Goal: Task Accomplishment & Management: Use online tool/utility

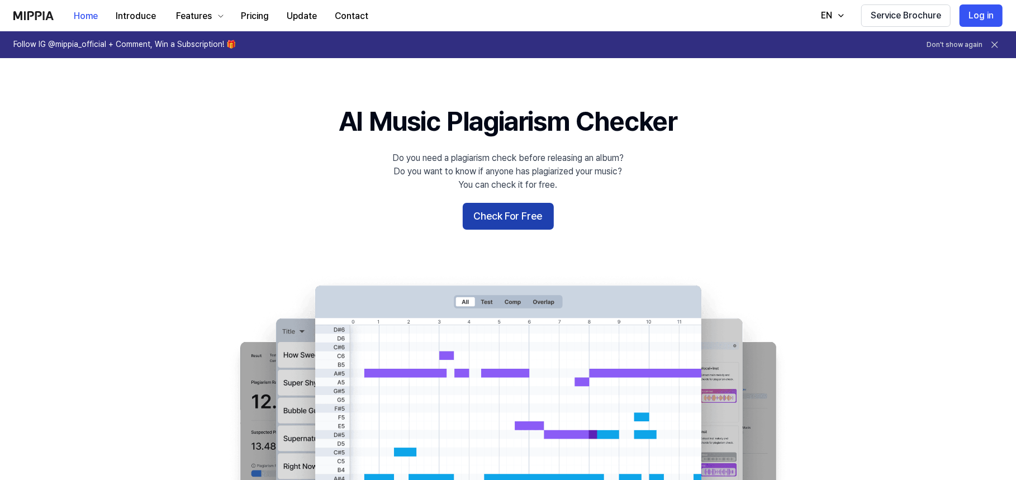
click at [491, 213] on button "Check For Free" at bounding box center [508, 216] width 91 height 27
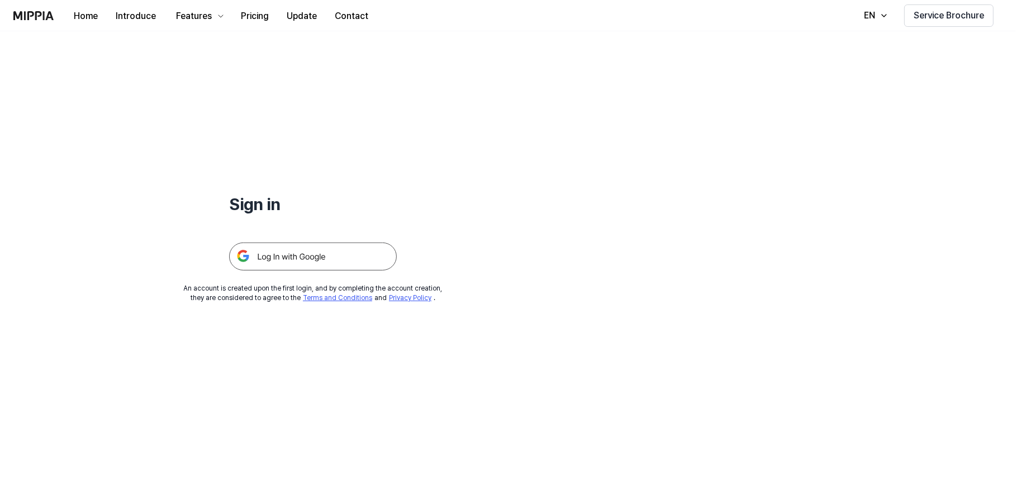
click at [365, 255] on img at bounding box center [313, 256] width 168 height 28
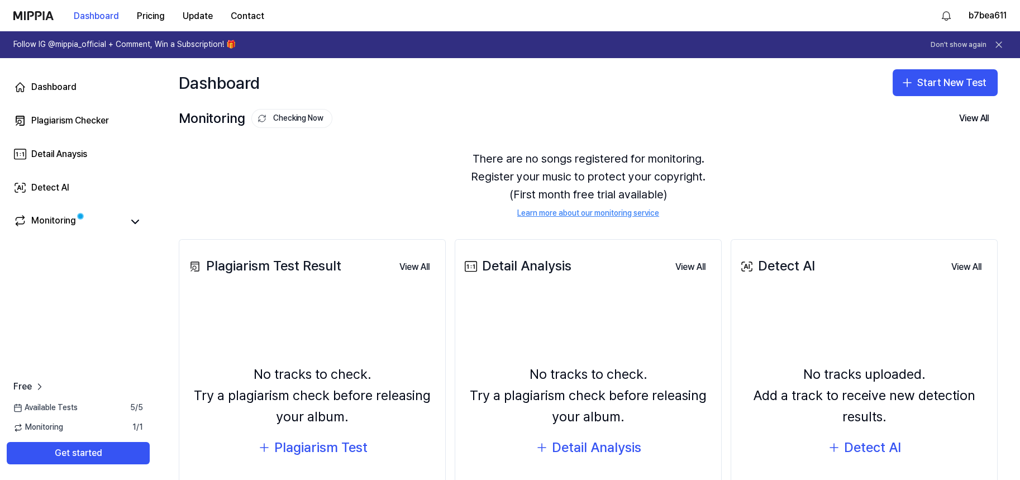
click at [380, 186] on div "There are no songs registered for monitoring. Register your music to protect yo…" at bounding box center [588, 184] width 819 height 96
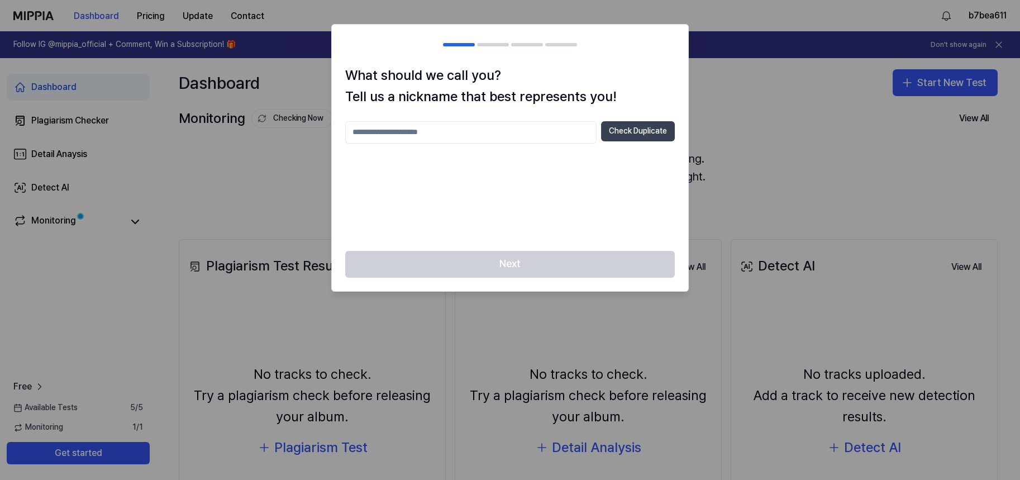
click at [661, 134] on button "Check Duplicate" at bounding box center [638, 131] width 74 height 20
click at [504, 137] on input "text" at bounding box center [470, 132] width 251 height 22
type input "*"
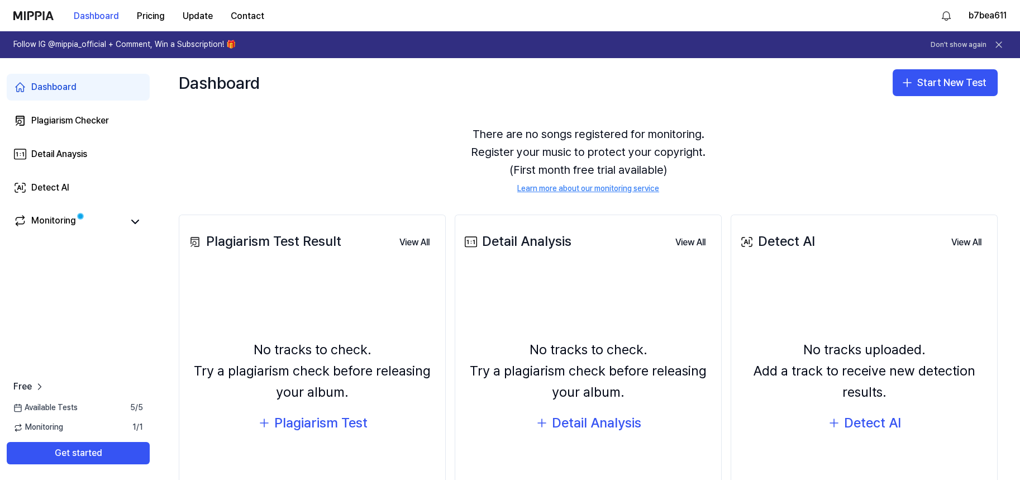
scroll to position [109, 0]
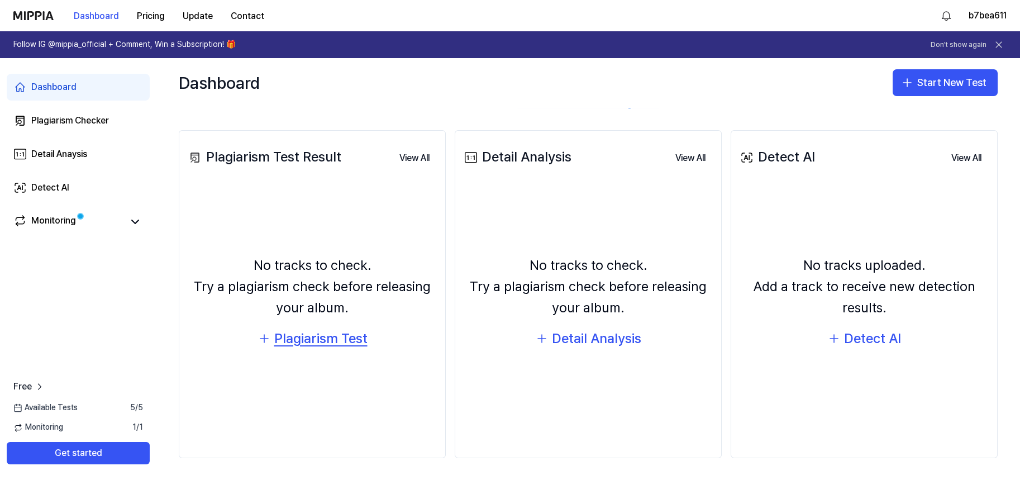
click at [337, 332] on div "Plagiarism Test" at bounding box center [320, 338] width 93 height 21
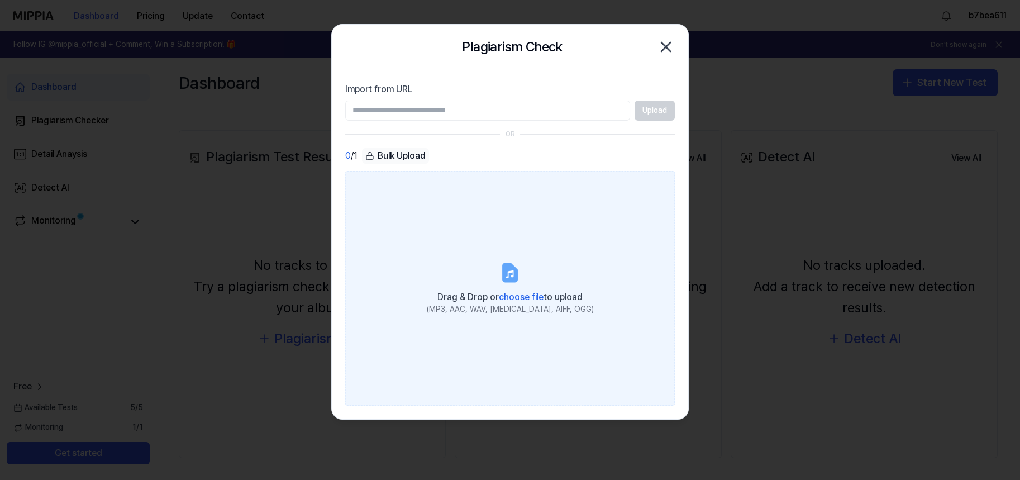
click at [476, 184] on label "Drag & Drop or choose file to upload (MP3, AAC, WAV, FLAC, AIFF, OGG)" at bounding box center [510, 288] width 330 height 235
click at [0, 0] on input "Drag & Drop or choose file to upload (MP3, AAC, WAV, FLAC, AIFF, OGG)" at bounding box center [0, 0] width 0 height 0
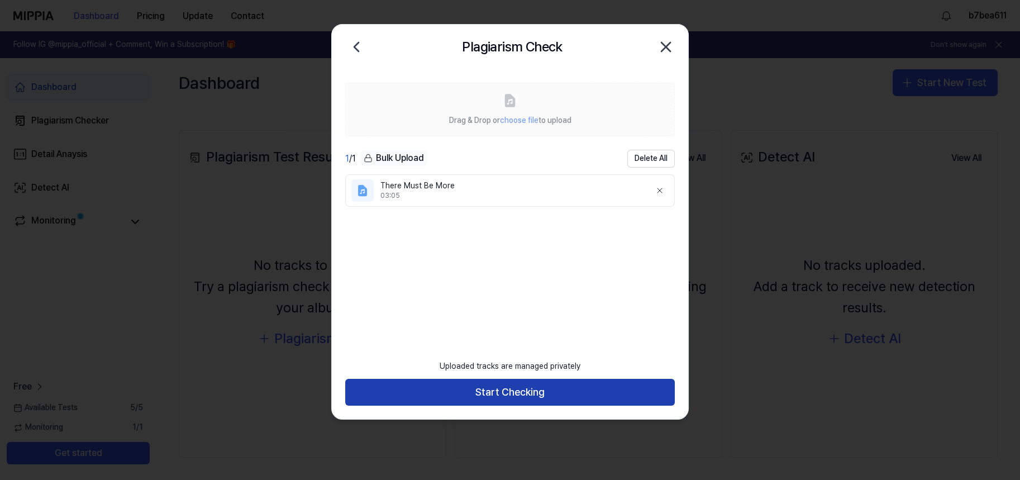
click at [581, 392] on button "Start Checking" at bounding box center [510, 392] width 330 height 27
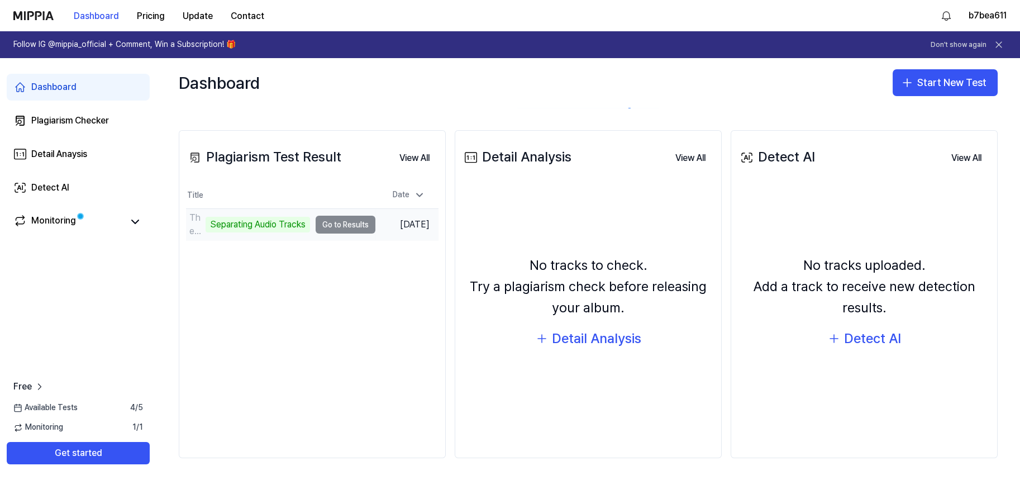
click at [331, 227] on td "There Must Be More Separating Audio Tracks Go to Results" at bounding box center [280, 224] width 189 height 31
click at [338, 222] on td "There Must Be More Analyze Song Structure Go to Results" at bounding box center [280, 224] width 189 height 31
click at [415, 191] on icon at bounding box center [419, 194] width 11 height 11
click at [345, 221] on td "There Must Be More Analyze Song Structure Go to Results" at bounding box center [280, 224] width 189 height 31
click at [126, 223] on div "Monitoring" at bounding box center [78, 222] width 130 height 16
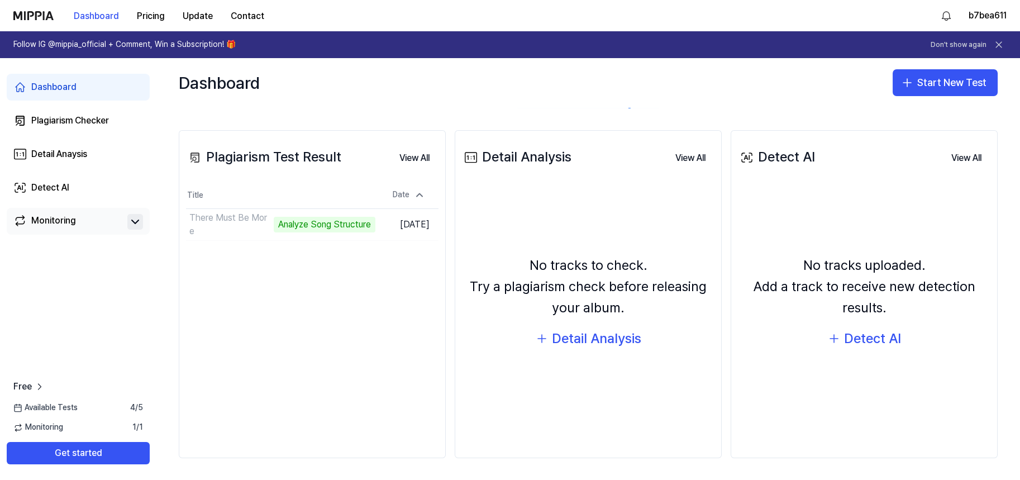
click at [127, 224] on button at bounding box center [135, 222] width 16 height 16
click at [265, 227] on div "Analyze Song Structure" at bounding box center [259, 225] width 102 height 16
click at [421, 161] on button "View All" at bounding box center [415, 158] width 48 height 22
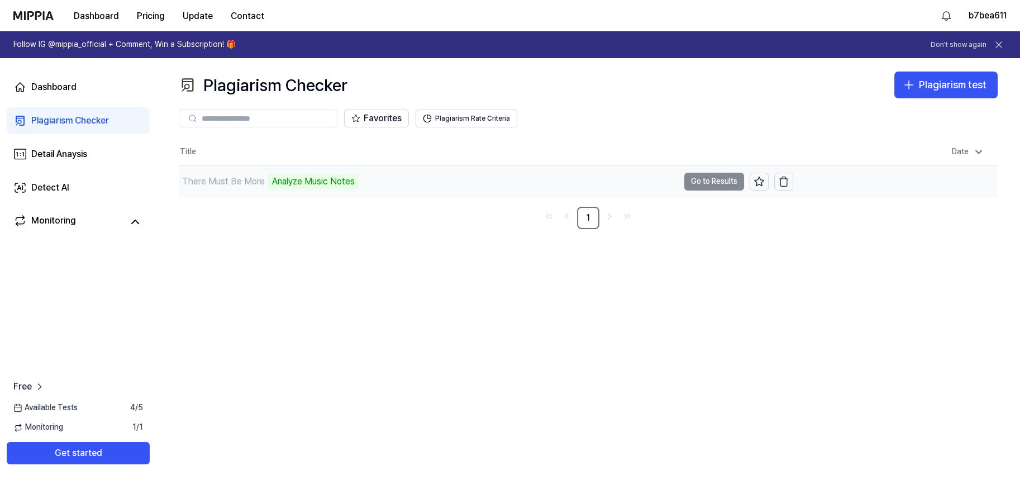
click at [703, 178] on td "There Must Be More Analyze Music Notes Go to Results" at bounding box center [486, 181] width 615 height 31
click at [454, 183] on div "There Must Be More Analyze Music Notes" at bounding box center [429, 181] width 500 height 31
click at [340, 186] on div "Analyze Music Notes" at bounding box center [314, 182] width 92 height 16
click at [96, 96] on link "Dashboard" at bounding box center [78, 87] width 143 height 27
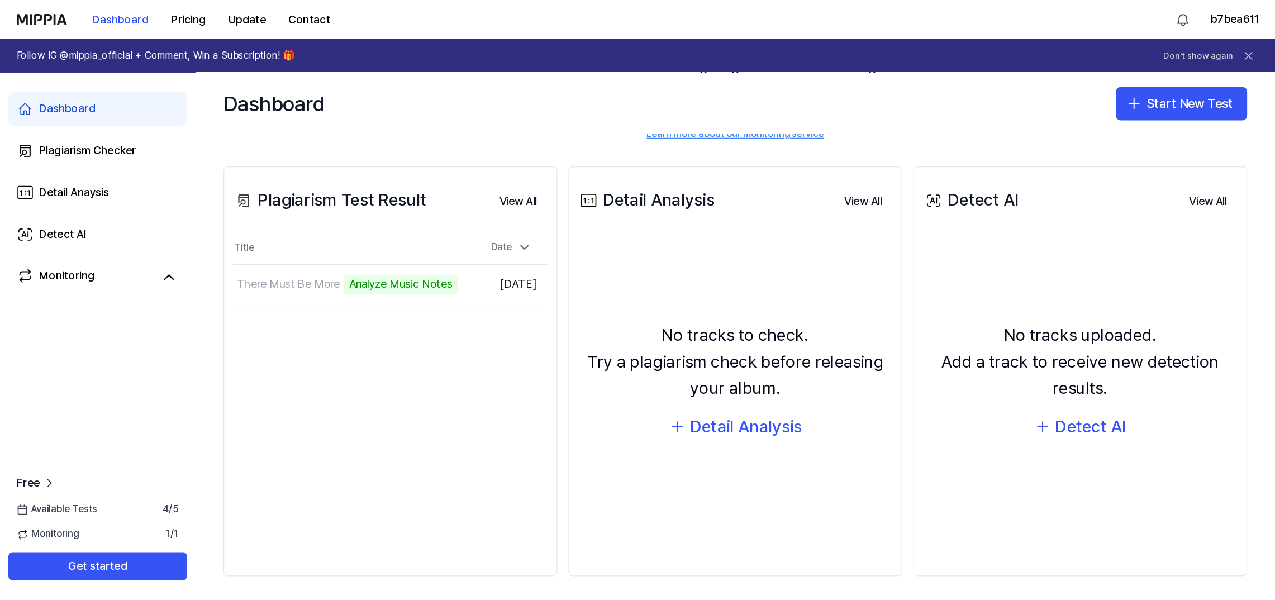
scroll to position [109, 0]
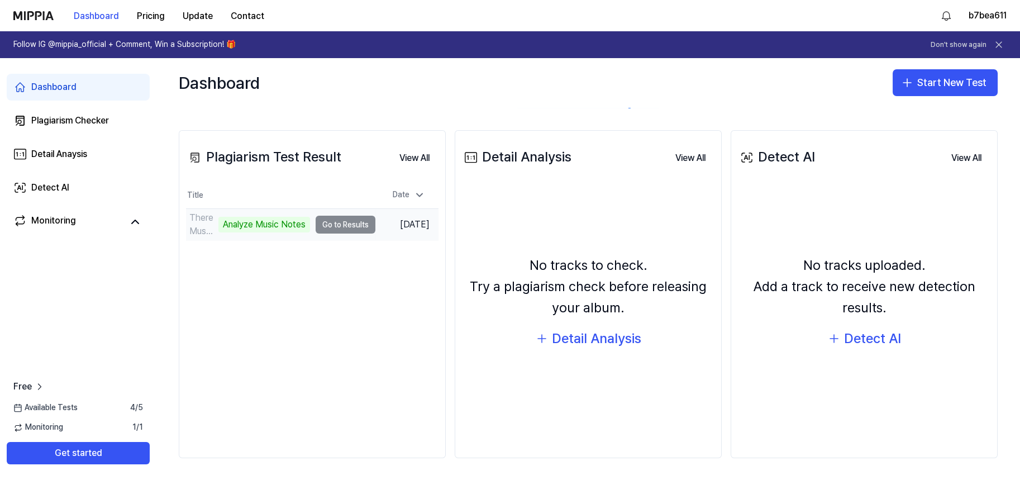
click at [319, 223] on td "There Must Be More Analyze Music Notes Go to Results" at bounding box center [280, 224] width 189 height 31
click at [287, 224] on div "Analyze Music Notes" at bounding box center [264, 225] width 92 height 16
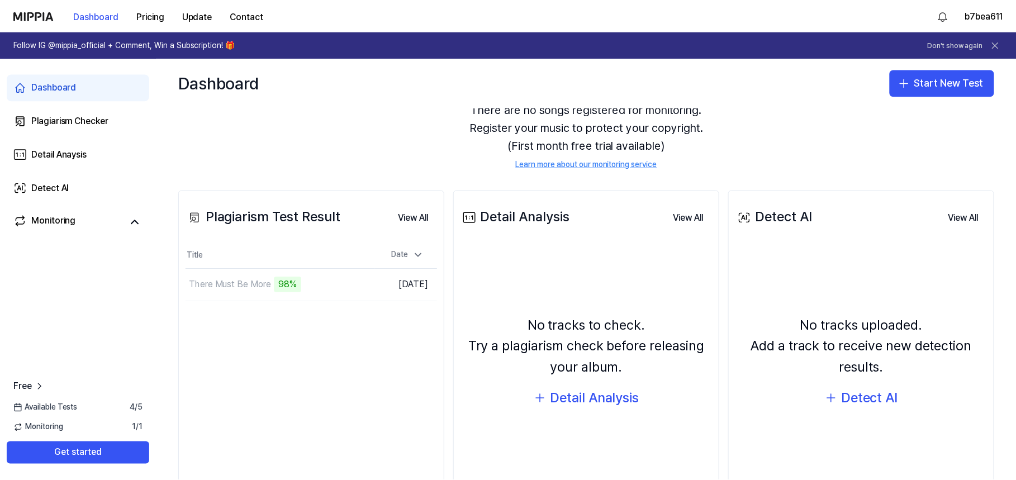
scroll to position [49, 0]
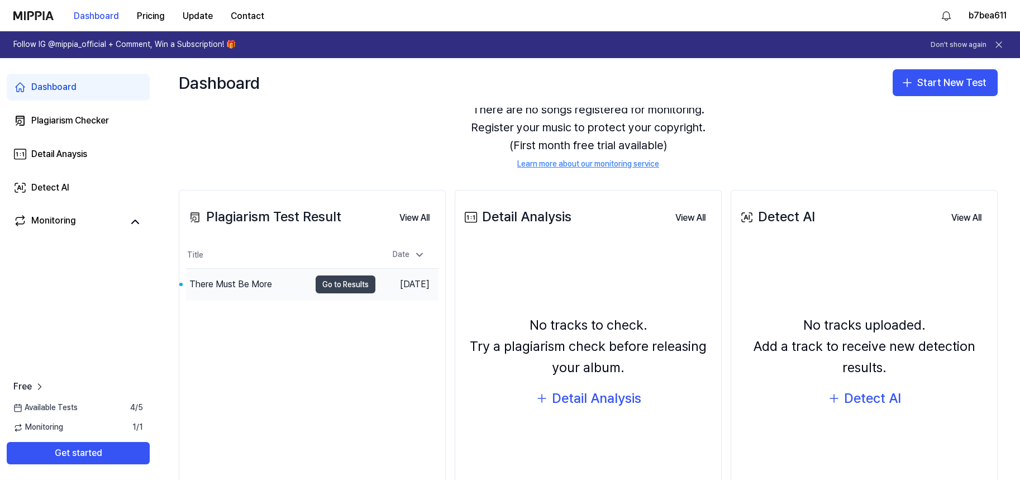
click at [322, 288] on button "Go to Results" at bounding box center [346, 284] width 60 height 18
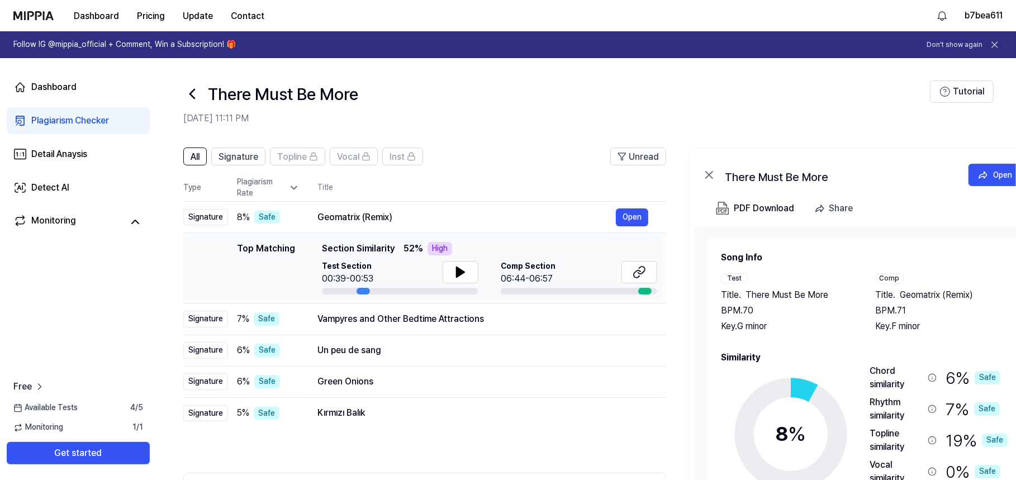
click at [441, 246] on div "High" at bounding box center [439, 248] width 25 height 13
click at [454, 270] on icon at bounding box center [460, 271] width 13 height 13
click at [457, 271] on icon at bounding box center [458, 272] width 2 height 9
click at [636, 275] on icon at bounding box center [638, 271] width 13 height 13
click at [423, 316] on div "Vampyres and Other Bedtime Attractions" at bounding box center [466, 318] width 298 height 13
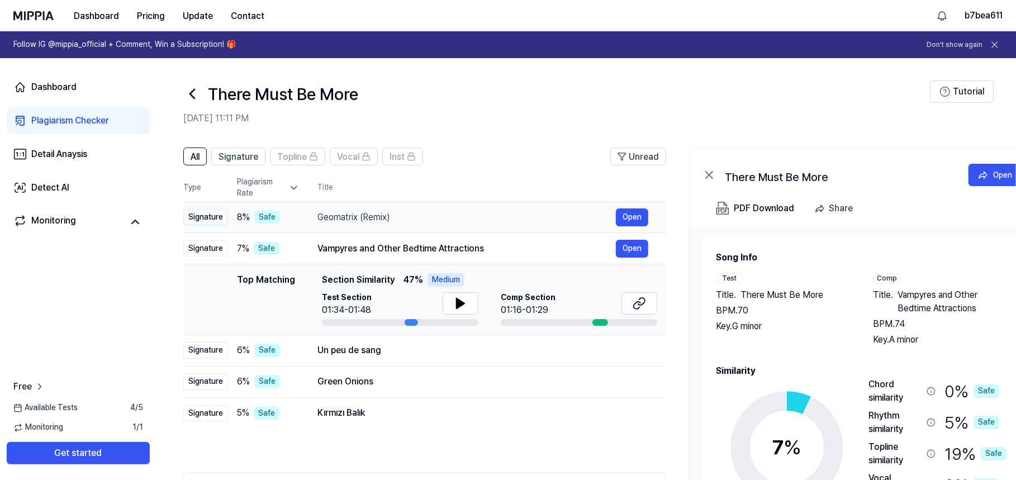
click at [417, 226] on td "Geomatrix (Remix) Open" at bounding box center [482, 217] width 367 height 31
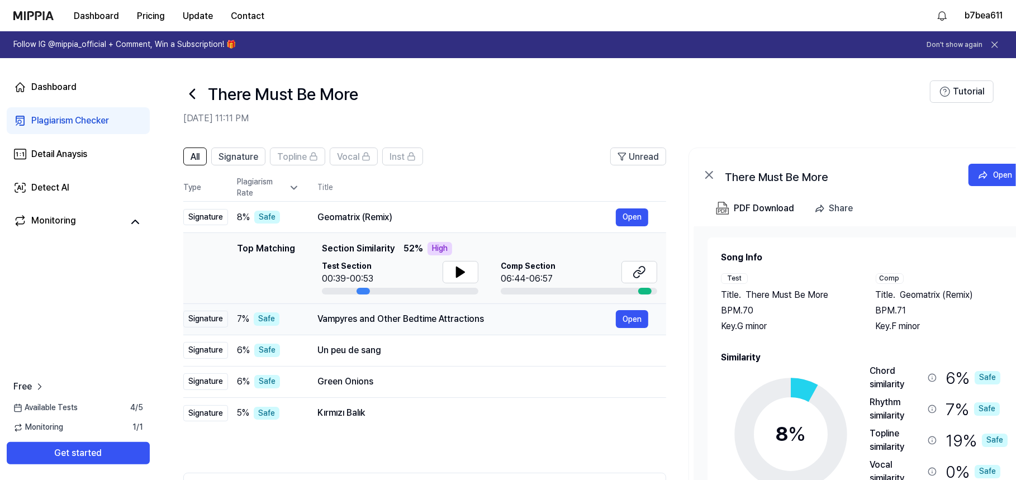
click at [395, 309] on td "Vampyres and Other Bedtime Attractions Open" at bounding box center [482, 318] width 367 height 31
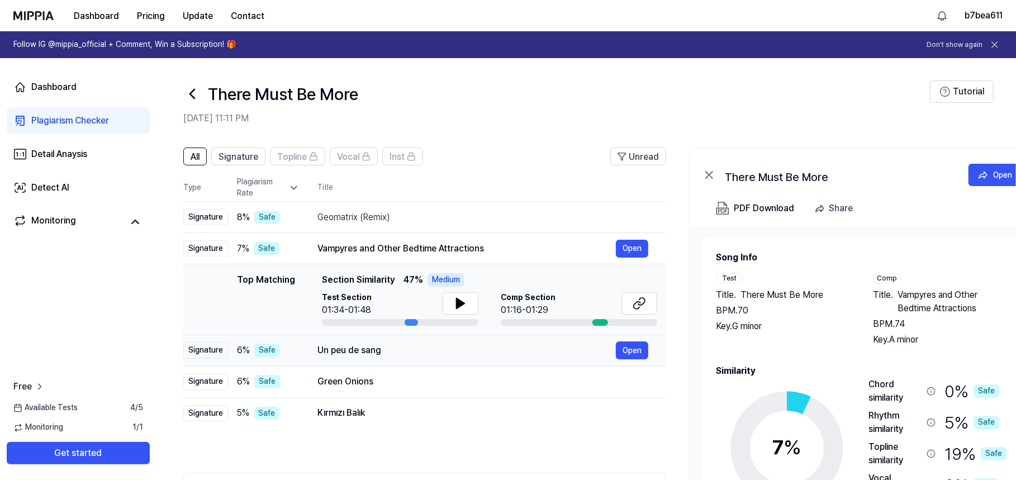
click at [418, 346] on div "Un peu de sang" at bounding box center [466, 350] width 298 height 13
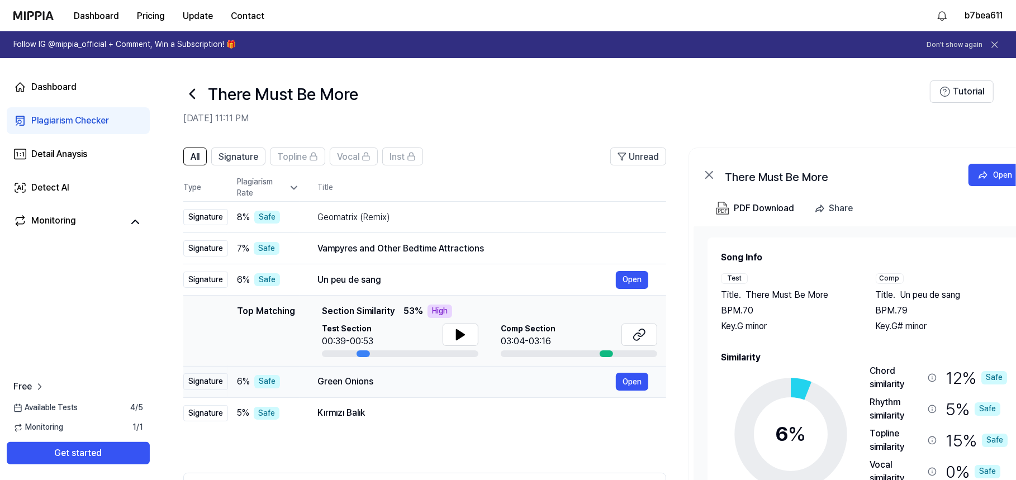
click at [427, 380] on div "Green Onions" at bounding box center [466, 381] width 298 height 13
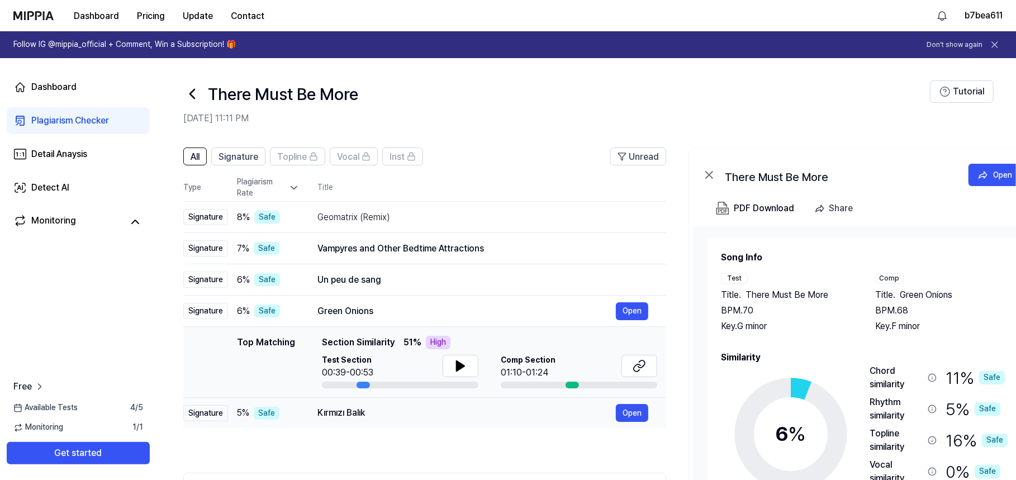
click at [417, 411] on div "Kırmızı Balık" at bounding box center [466, 412] width 298 height 13
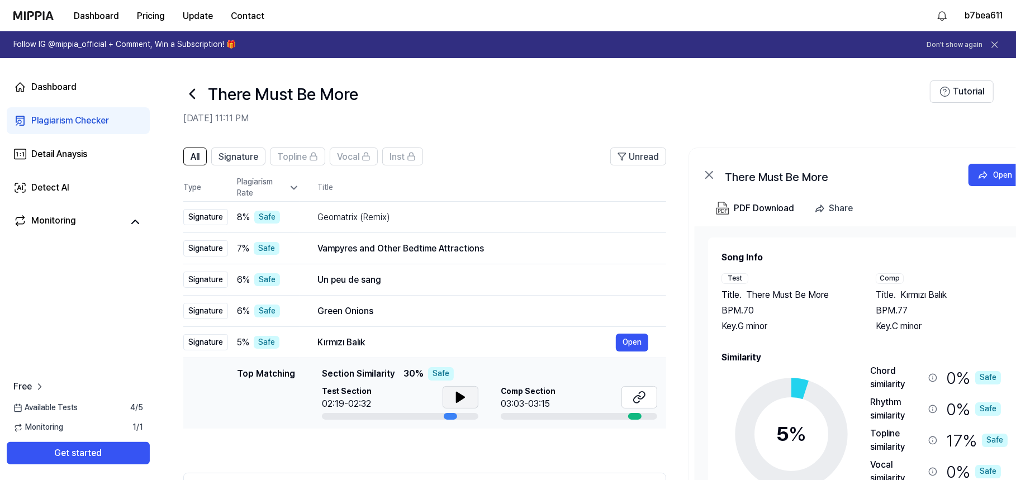
click at [456, 398] on icon at bounding box center [460, 397] width 8 height 10
click at [465, 391] on icon at bounding box center [460, 397] width 13 height 13
click at [636, 394] on icon at bounding box center [638, 397] width 13 height 13
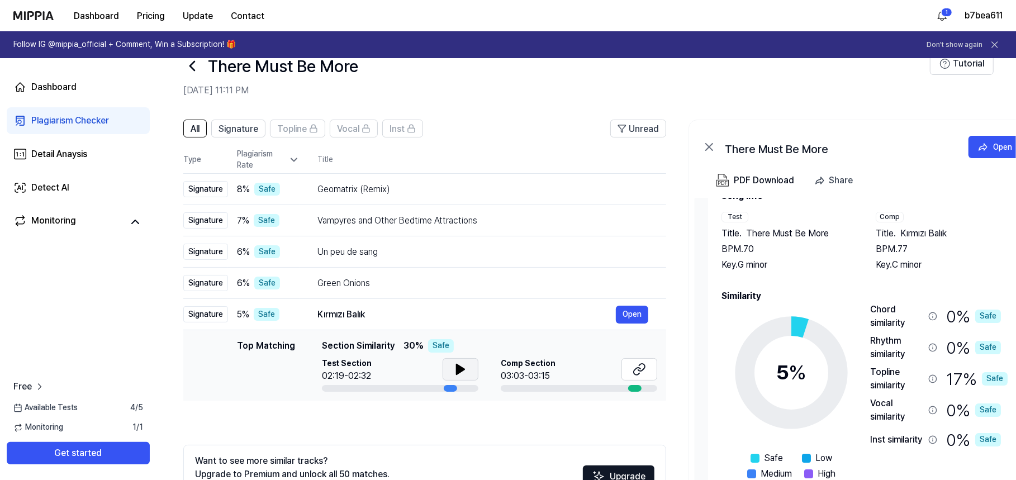
scroll to position [110, 0]
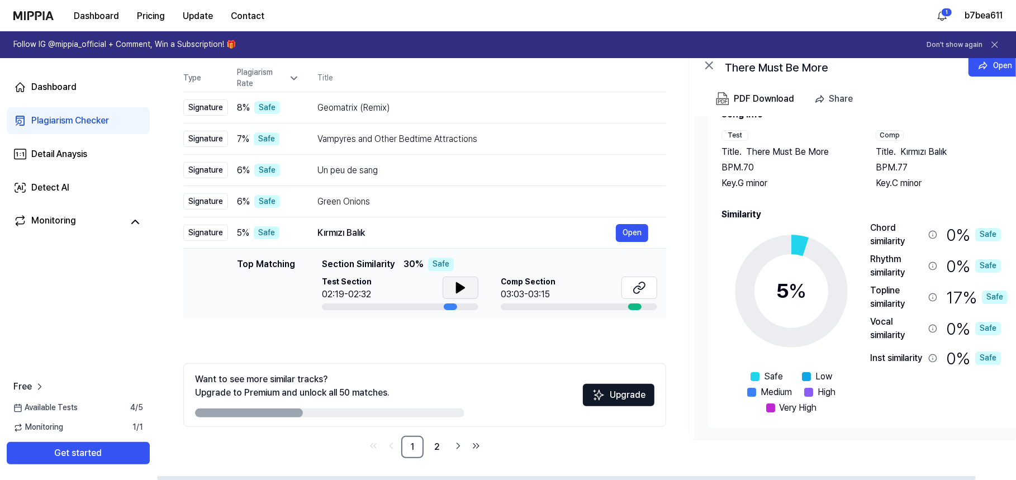
click at [946, 291] on div "17 % Safe" at bounding box center [976, 297] width 61 height 27
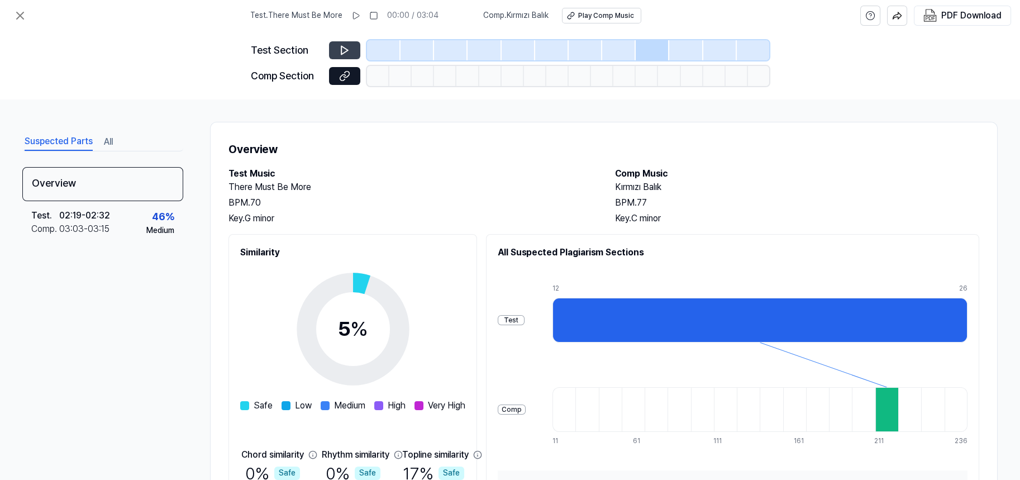
click at [354, 53] on button at bounding box center [344, 50] width 31 height 18
click at [351, 55] on button at bounding box center [344, 50] width 31 height 18
click at [359, 16] on icon at bounding box center [355, 15] width 9 height 9
click at [361, 21] on button at bounding box center [357, 16] width 18 height 18
click at [107, 147] on button "All" at bounding box center [108, 142] width 9 height 18
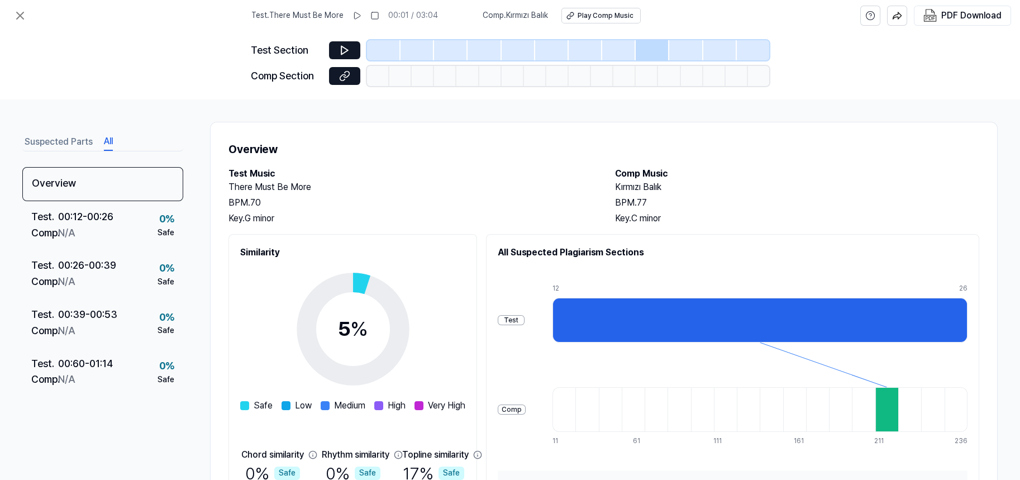
click at [79, 146] on button "Suspected Parts" at bounding box center [59, 142] width 68 height 18
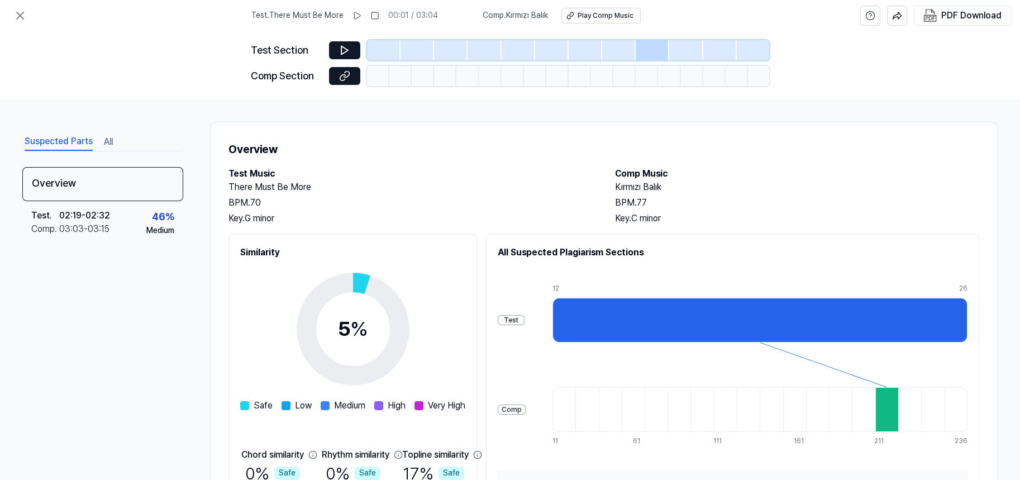
click at [104, 149] on button "All" at bounding box center [108, 142] width 9 height 18
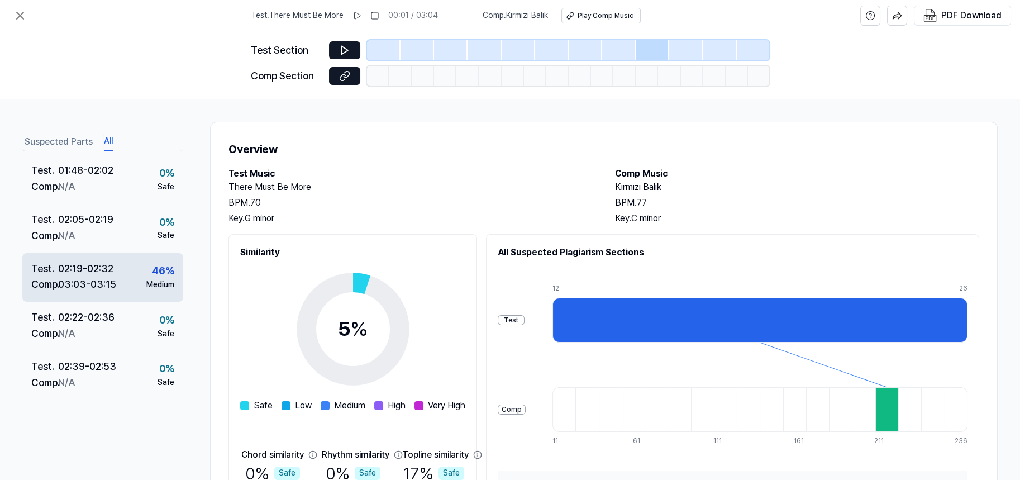
scroll to position [386, 0]
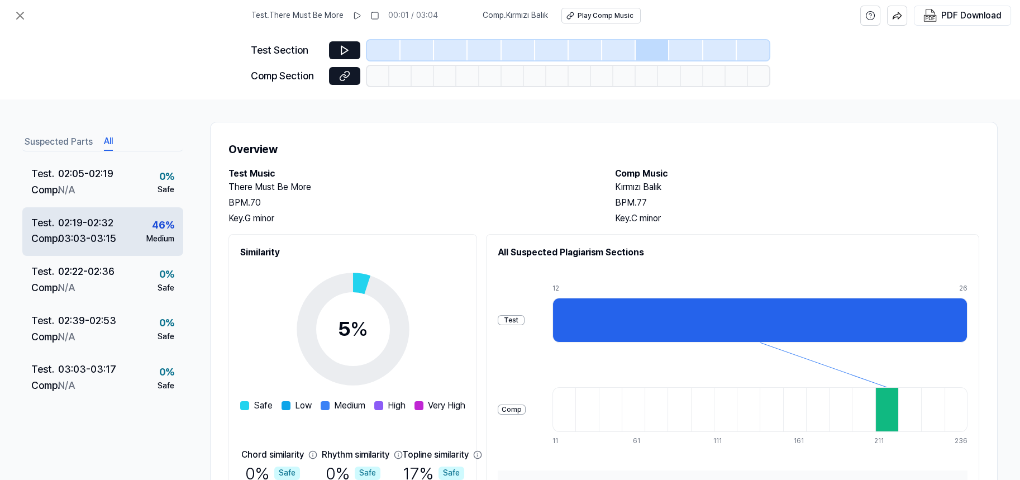
click at [160, 241] on div "Medium" at bounding box center [160, 239] width 28 height 11
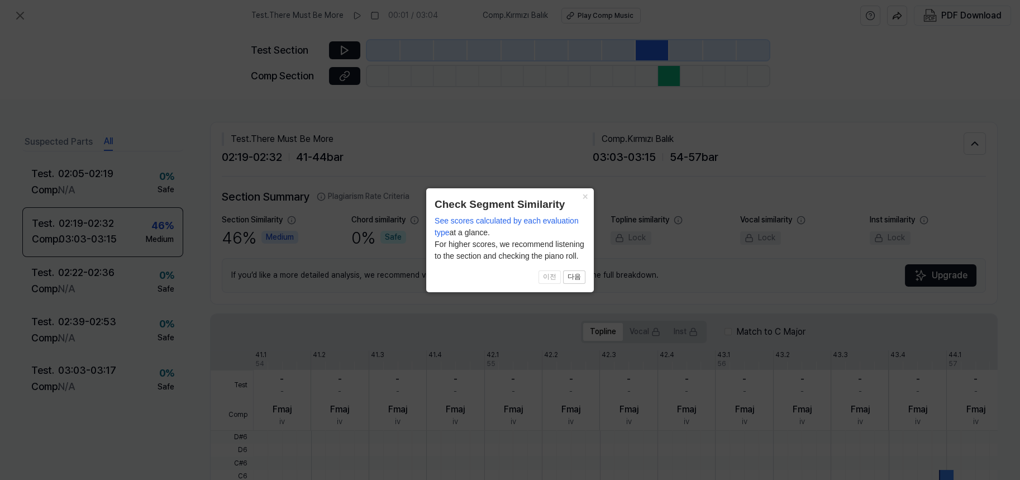
click at [275, 244] on icon at bounding box center [510, 240] width 1020 height 480
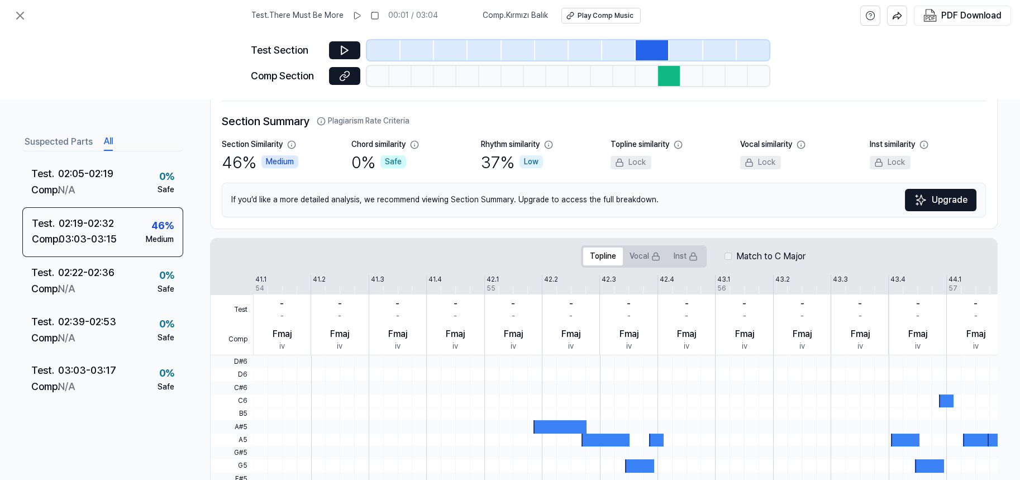
scroll to position [0, 0]
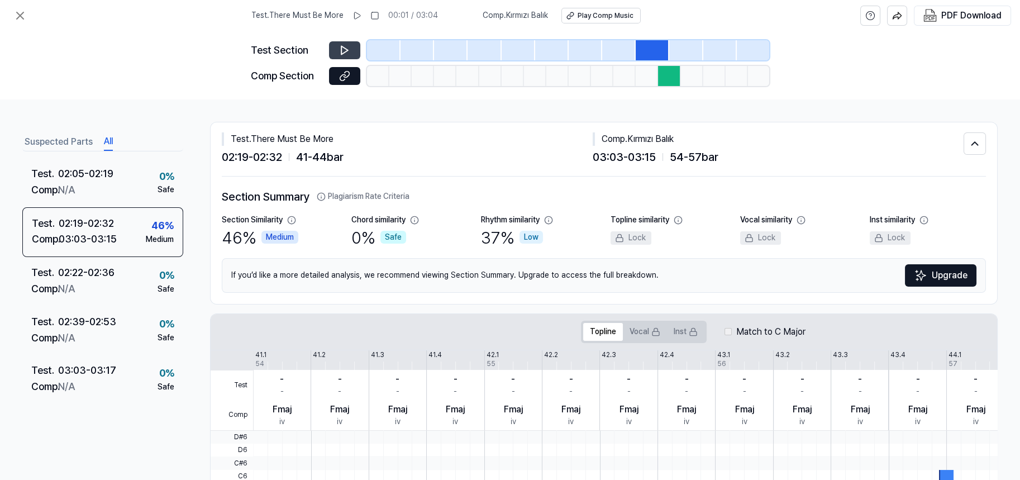
click at [342, 51] on icon at bounding box center [344, 50] width 11 height 11
click at [351, 54] on button at bounding box center [344, 50] width 31 height 18
click at [630, 141] on div "Comp . Kırmızı Balık" at bounding box center [778, 138] width 371 height 13
click at [604, 327] on button "Topline" at bounding box center [603, 332] width 40 height 18
click at [665, 148] on div "03:03 - 03:15 54 - 57 bar" at bounding box center [778, 157] width 371 height 18
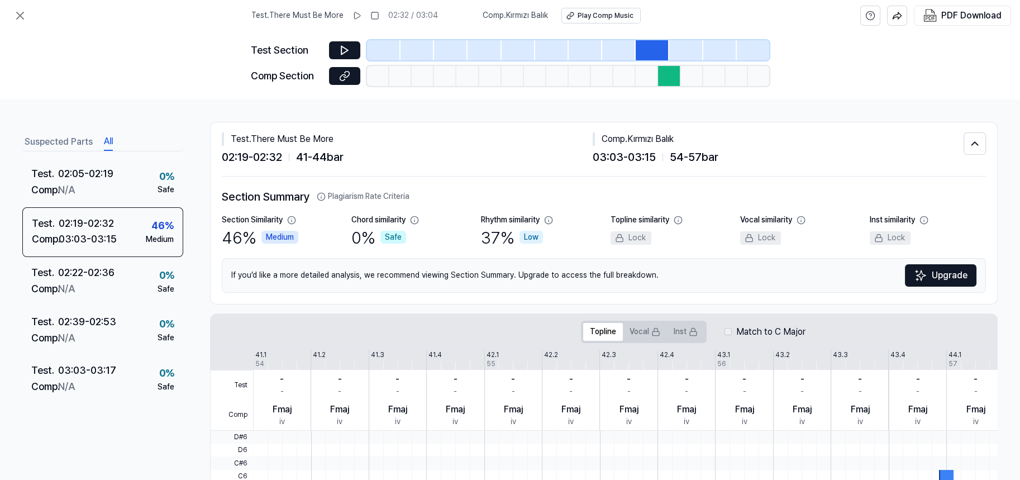
click at [657, 137] on div "Comp . Kırmızı Balık" at bounding box center [778, 138] width 371 height 13
click at [79, 137] on button "Suspected Parts" at bounding box center [59, 142] width 68 height 18
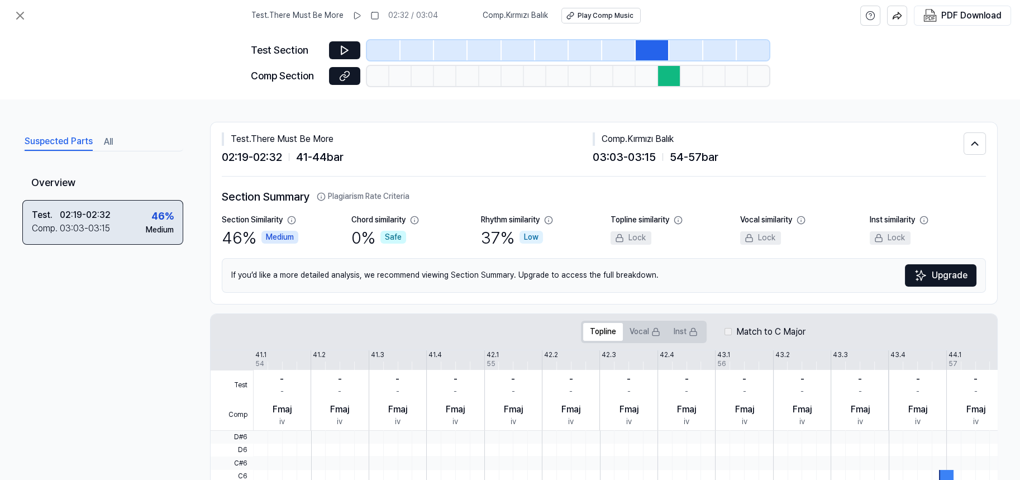
click at [139, 212] on div "Test . 02:19 - 02:32 Comp . 03:03 - 03:15 46 % Medium" at bounding box center [102, 222] width 161 height 45
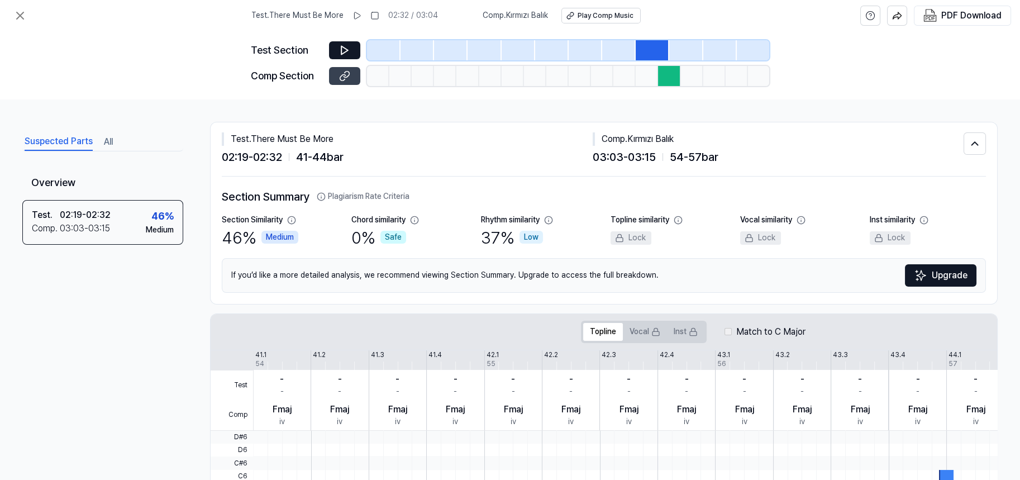
click at [341, 73] on icon at bounding box center [344, 75] width 11 height 11
drag, startPoint x: 688, startPoint y: 142, endPoint x: 636, endPoint y: 137, distance: 52.2
click at [636, 137] on div "Comp . Kırmızı Balık" at bounding box center [778, 138] width 371 height 13
click at [527, 221] on div "Rhythm similarity" at bounding box center [510, 220] width 59 height 11
click at [356, 192] on button "Plagiarism Rate Criteria" at bounding box center [363, 196] width 93 height 11
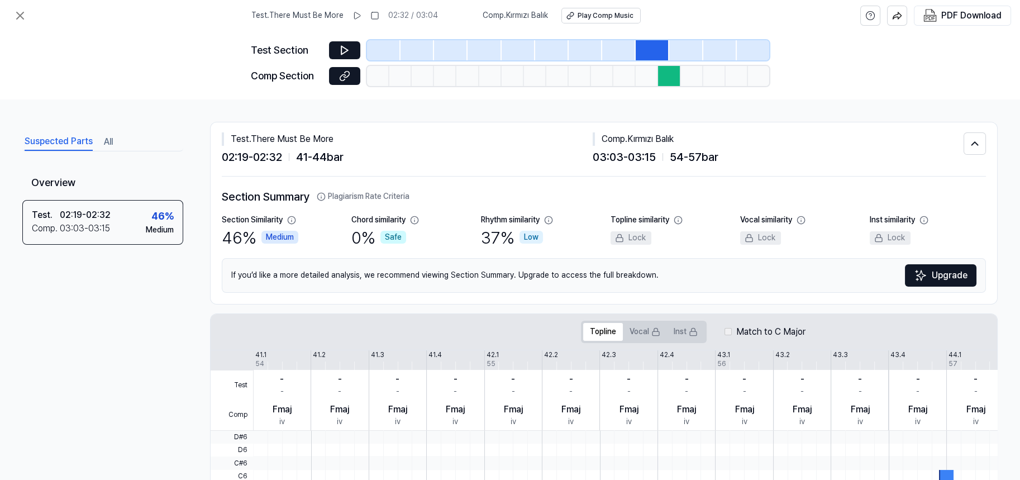
click at [356, 192] on button "Plagiarism Rate Criteria" at bounding box center [363, 196] width 93 height 11
click at [356, 193] on button "Plagiarism Rate Criteria" at bounding box center [363, 196] width 93 height 11
click at [361, 18] on icon at bounding box center [357, 15] width 9 height 9
click at [357, 18] on icon at bounding box center [357, 15] width 9 height 9
click at [354, 20] on icon at bounding box center [356, 15] width 9 height 9
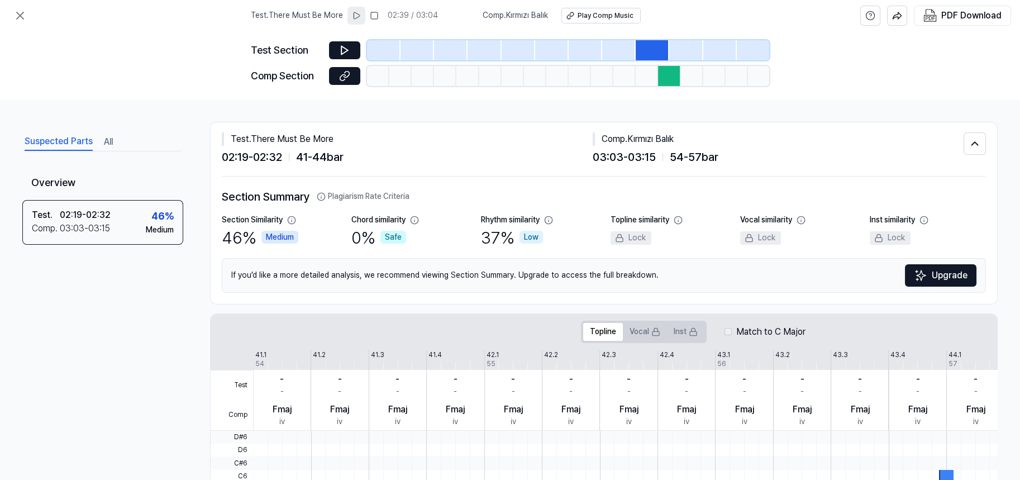
click at [166, 151] on div "Suspected Parts All Overview Test . 02:19 - 02:32 Comp . 03:03 - 03:15 46 % Med…" at bounding box center [102, 299] width 161 height 336
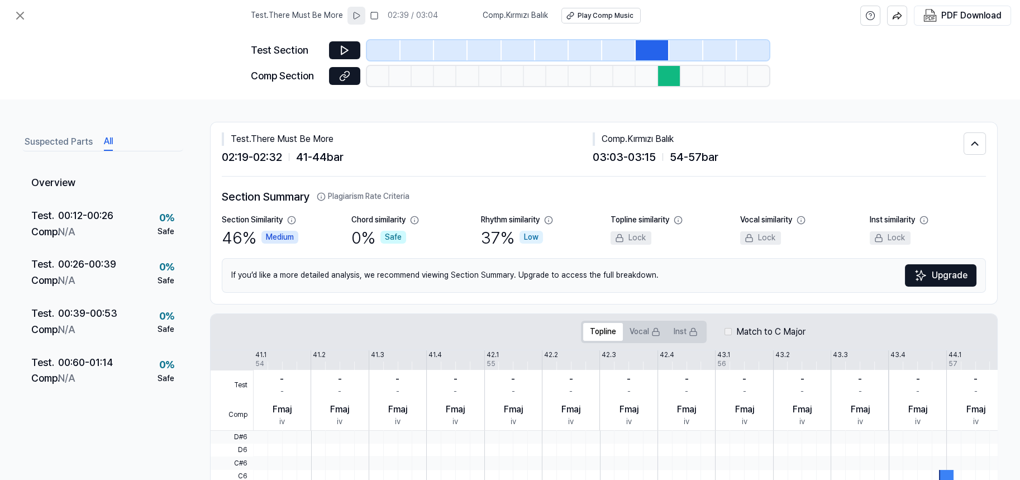
click at [112, 141] on button "All" at bounding box center [108, 142] width 9 height 18
drag, startPoint x: 391, startPoint y: 136, endPoint x: 356, endPoint y: 136, distance: 34.1
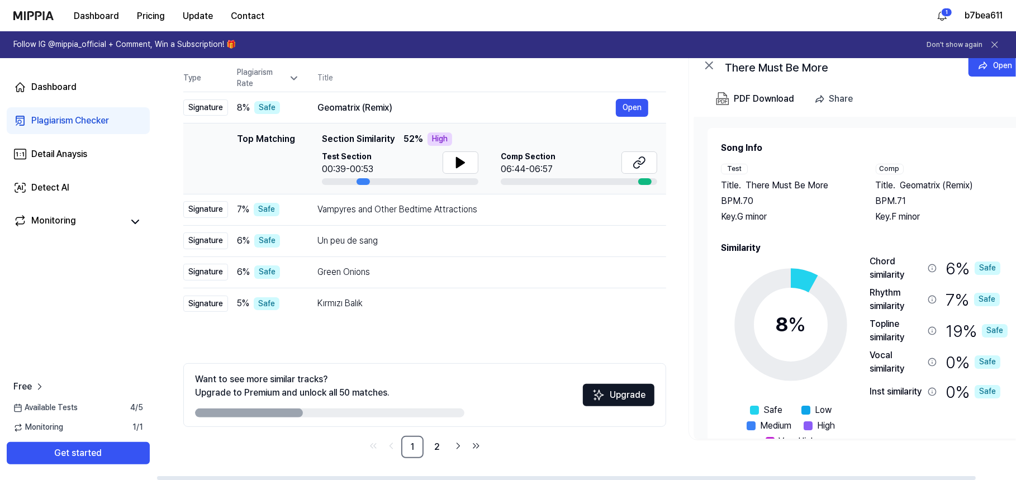
scroll to position [34, 0]
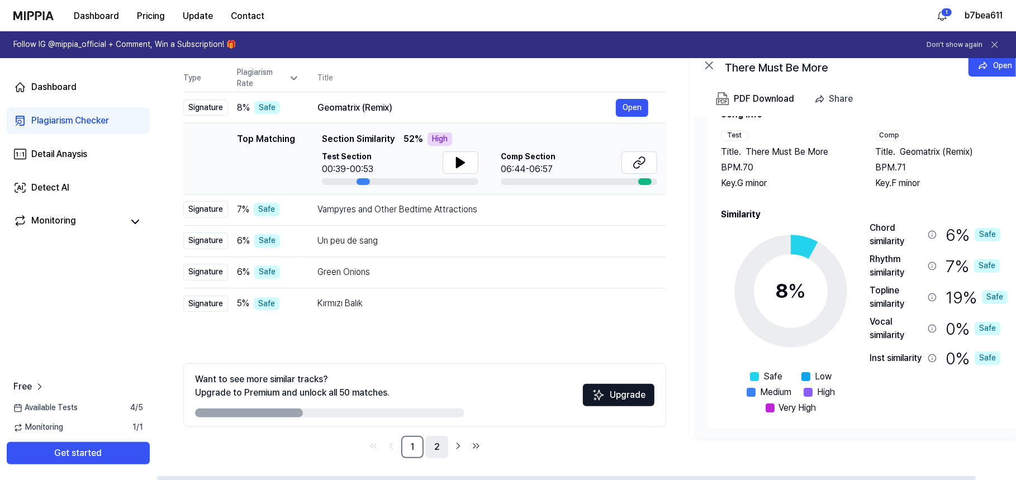
click at [439, 449] on link "2" at bounding box center [437, 447] width 22 height 22
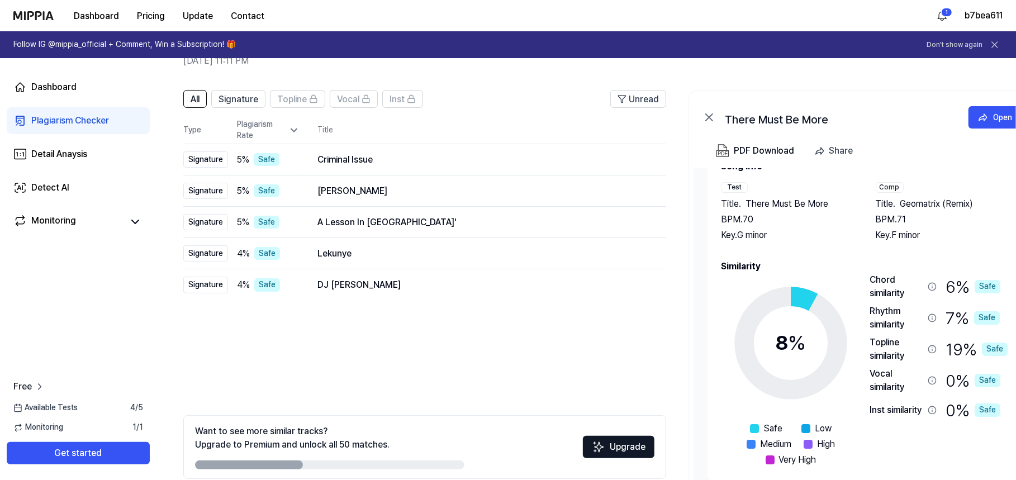
scroll to position [110, 0]
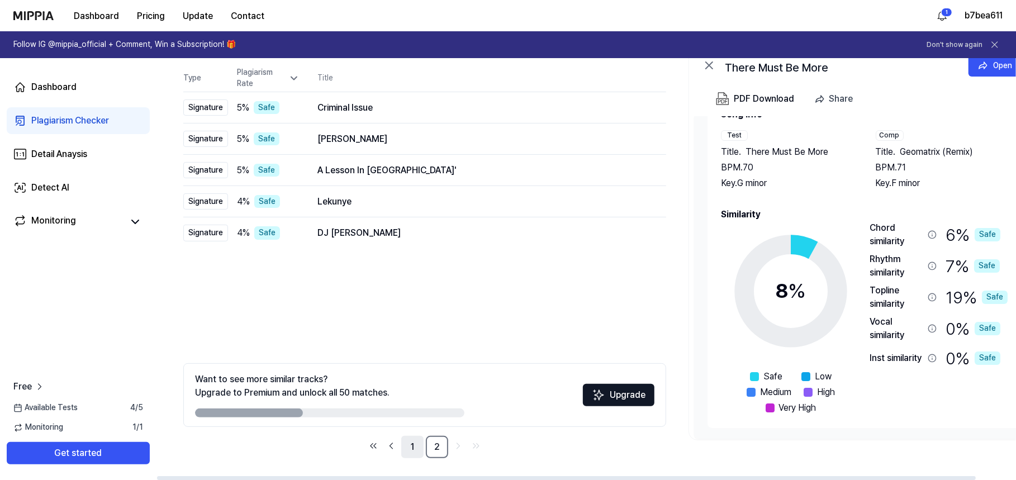
click at [416, 449] on link "1" at bounding box center [412, 447] width 22 height 22
